Goal: Information Seeking & Learning: Learn about a topic

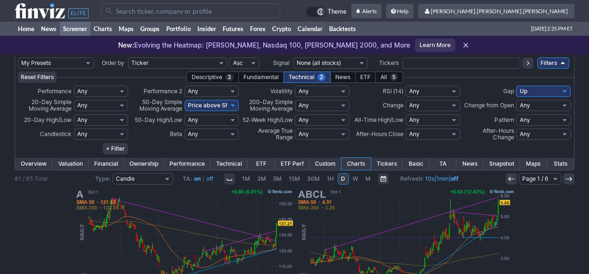
click at [90, 66] on select "My Presets -Save Screen -Edit Screens s: ADR K VOLUME s: Revenue EPS FCF s: int…" at bounding box center [56, 62] width 76 height 11
click at [18, 57] on select "My Presets -Save Screen -Edit Screens s: ADR K VOLUME s: Revenue EPS FCF s: int…" at bounding box center [56, 62] width 76 height 11
select select "My Presets"
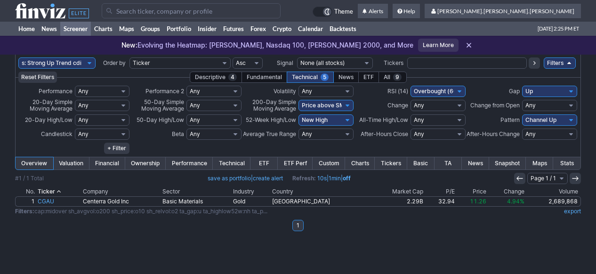
click at [89, 62] on select "My Presets -Save Screen -Edit Screens s: ADR K VOLUME s: Revenue EPS FCF s: int…" at bounding box center [56, 62] width 77 height 11
click at [18, 57] on select "My Presets -Save Screen -Edit Screens s: ADR K VOLUME s: Revenue EPS FCF s: int…" at bounding box center [56, 62] width 77 height 11
select select "My Presets"
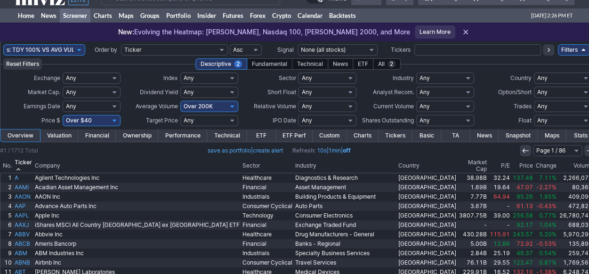
scroll to position [47, 0]
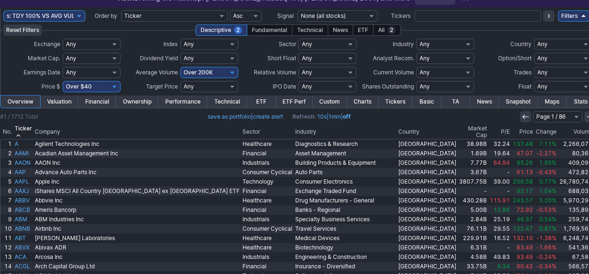
click at [535, 131] on th "Change" at bounding box center [547, 132] width 24 height 14
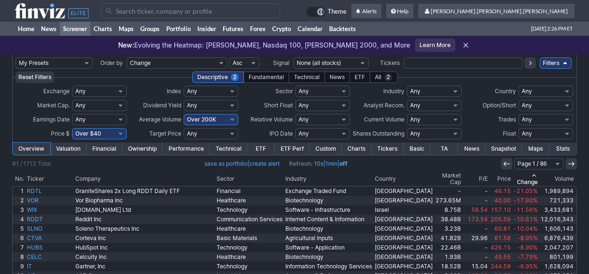
click at [520, 178] on th "Change" at bounding box center [526, 179] width 27 height 14
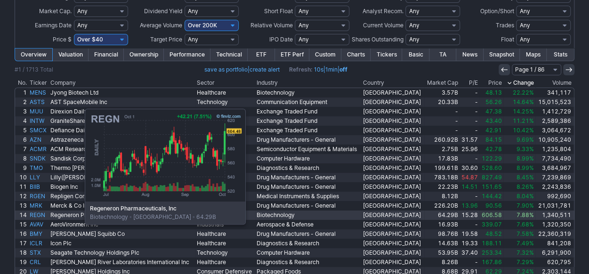
scroll to position [131, 0]
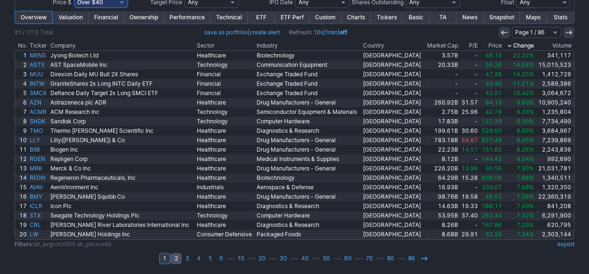
click at [179, 259] on link "2" at bounding box center [176, 258] width 11 height 11
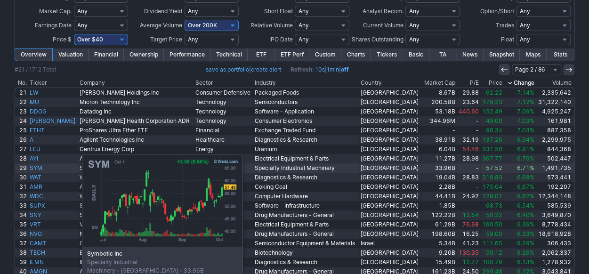
scroll to position [131, 0]
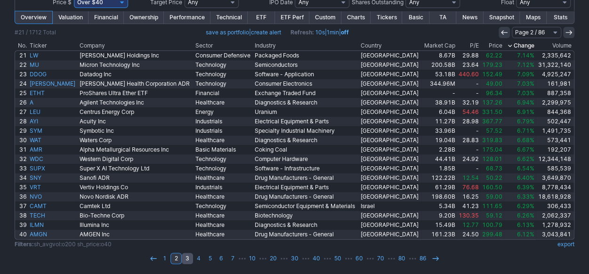
click at [189, 259] on link "3" at bounding box center [187, 258] width 11 height 11
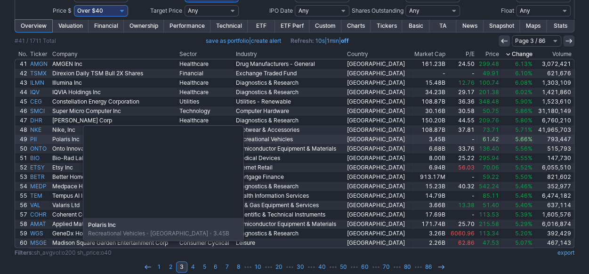
scroll to position [131, 0]
